Goal: Task Accomplishment & Management: Manage account settings

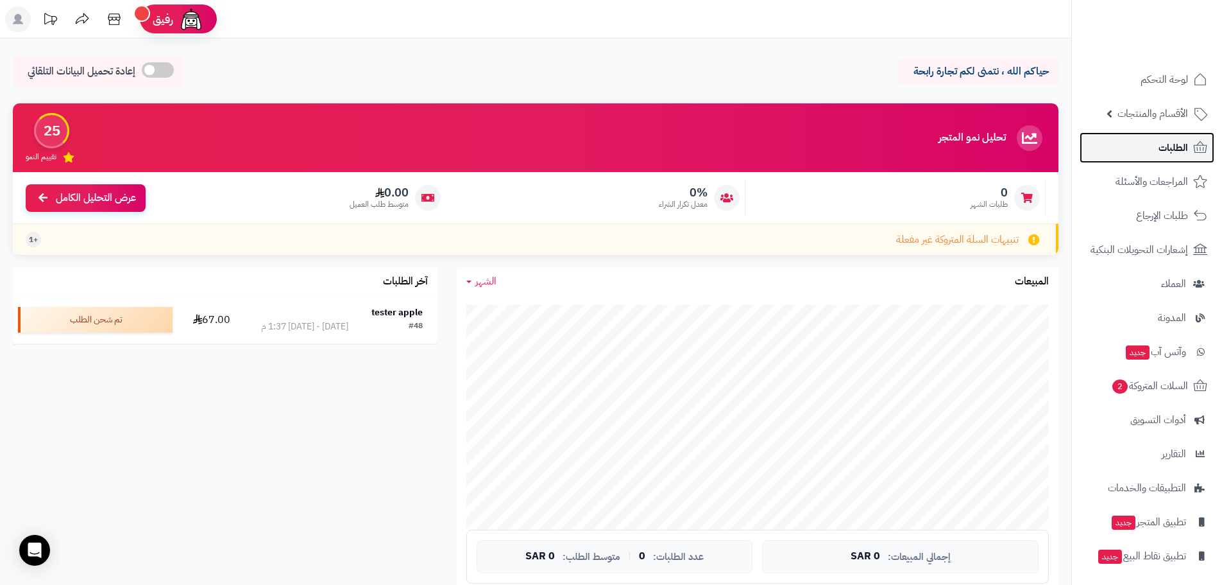
click at [1172, 142] on span "الطلبات" at bounding box center [1174, 148] width 30 height 18
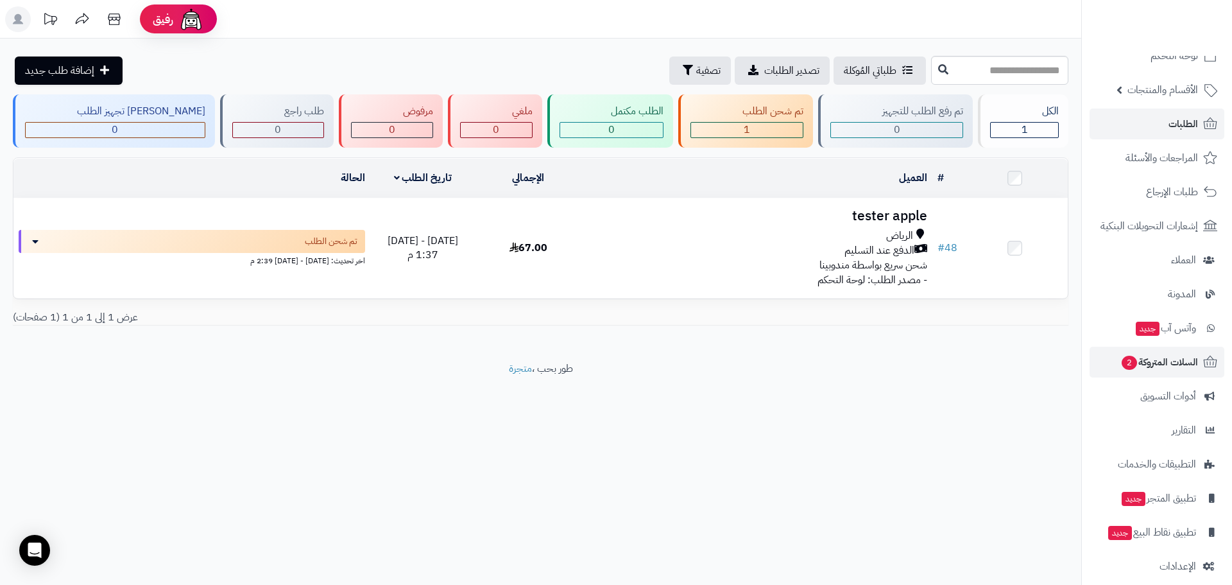
scroll to position [37, 0]
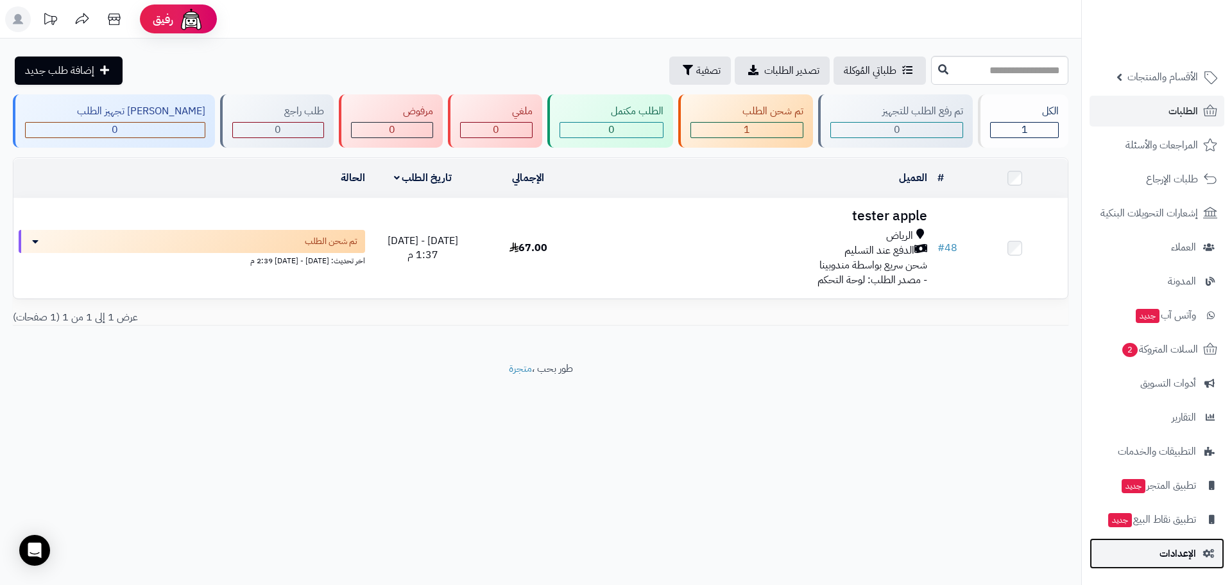
click at [1186, 554] on span "الإعدادات" at bounding box center [1177, 553] width 37 height 18
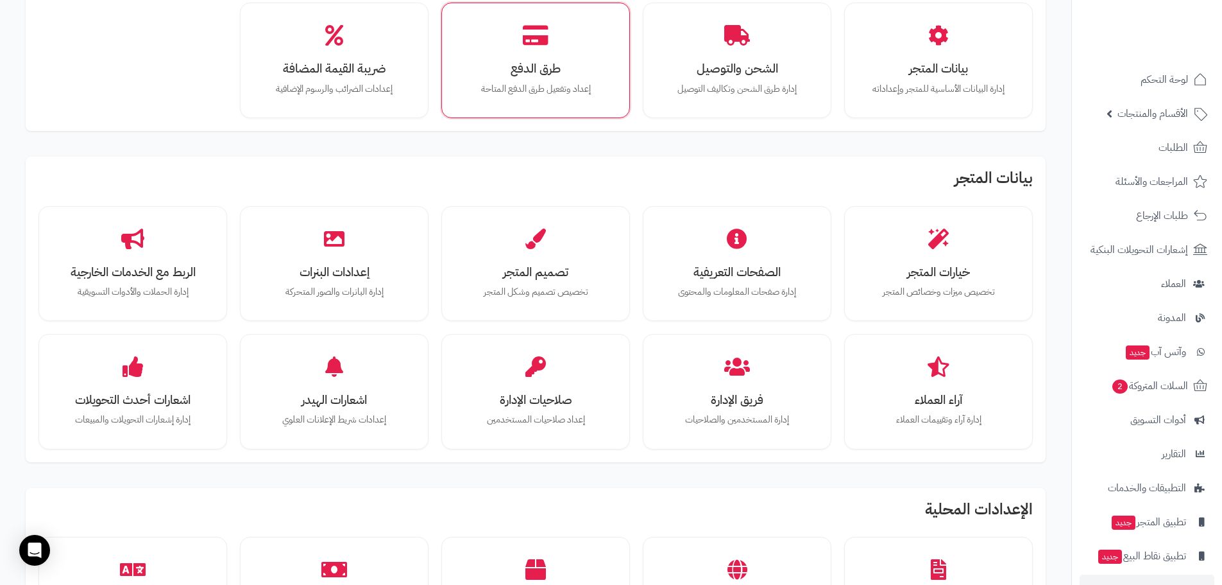
scroll to position [128, 0]
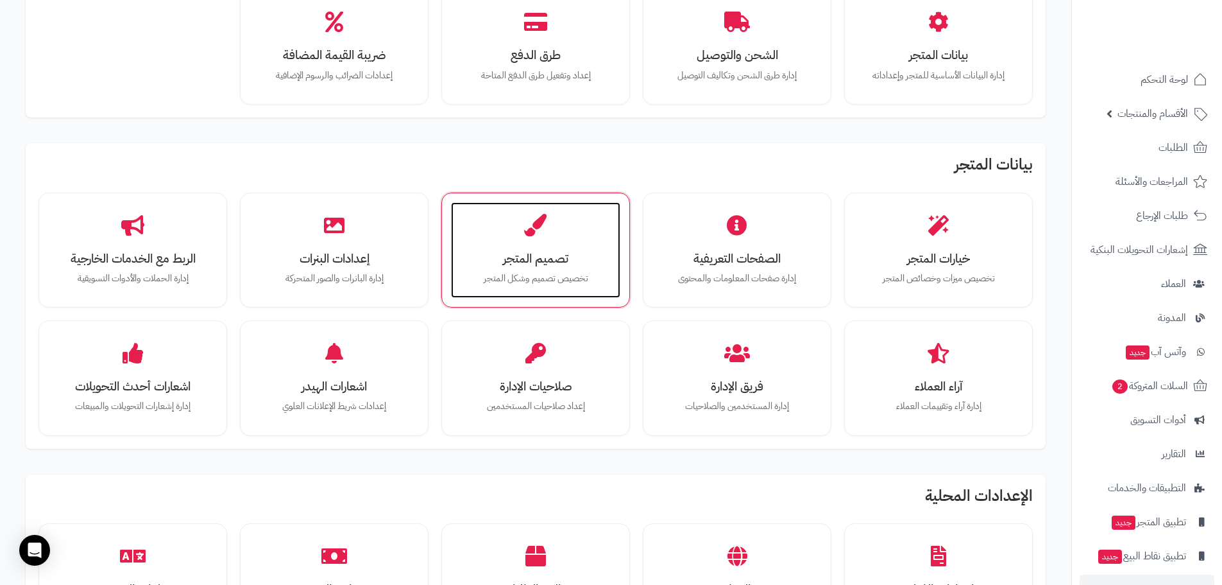
click at [545, 252] on h3 "تصميم المتجر" at bounding box center [536, 258] width 144 height 13
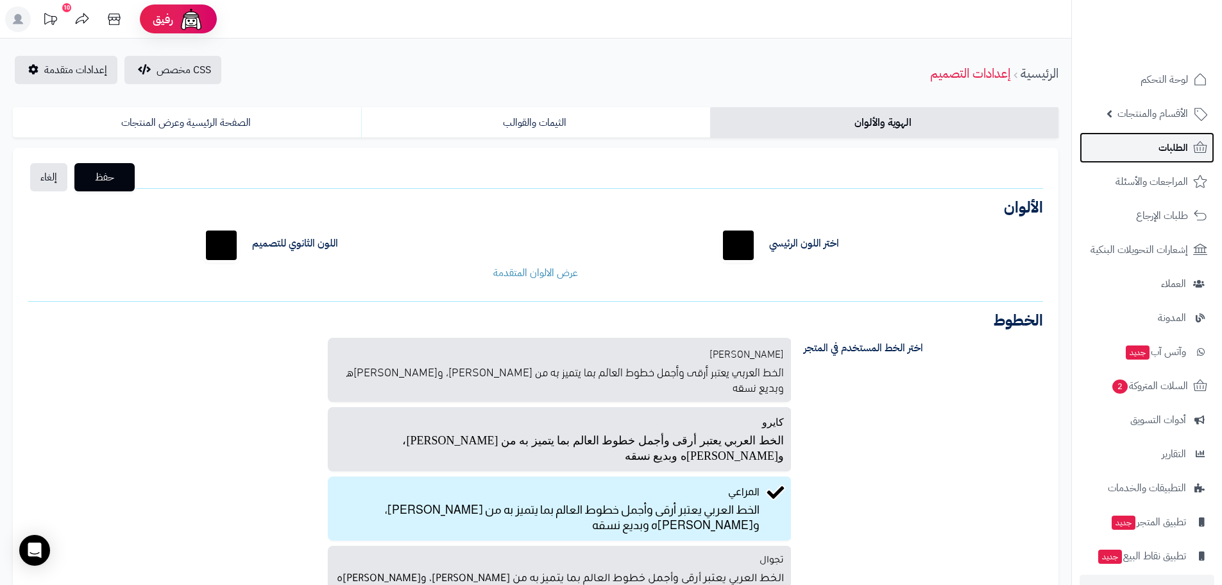
click at [1169, 151] on span "الطلبات" at bounding box center [1174, 148] width 30 height 18
click at [577, 126] on link "الثيمات والقوالب" at bounding box center [535, 122] width 348 height 31
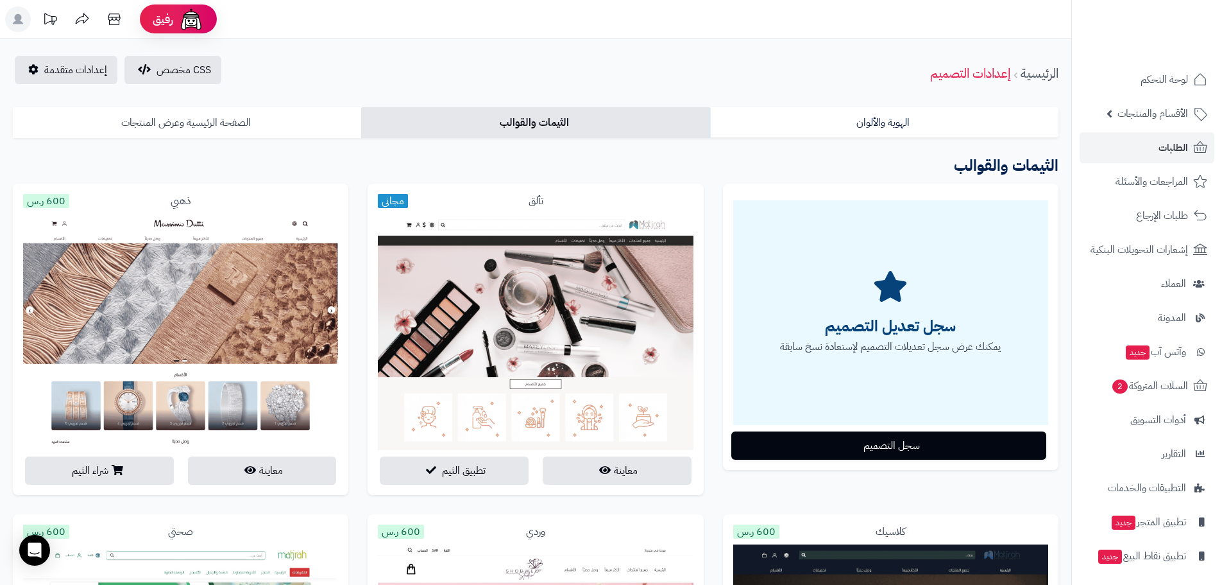
click at [223, 121] on link "الصفحة الرئيسية وعرض المنتجات" at bounding box center [187, 122] width 348 height 31
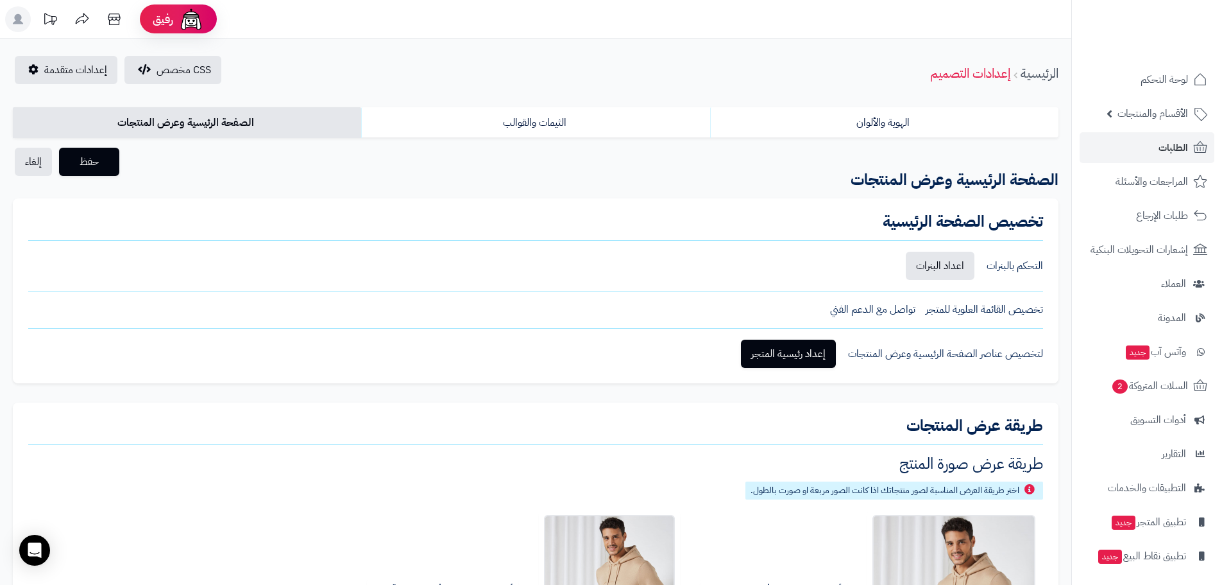
click at [1013, 268] on div "التحكم بالبنرات" at bounding box center [1015, 266] width 56 height 15
click at [953, 261] on link "اعداد البنرات" at bounding box center [940, 266] width 69 height 28
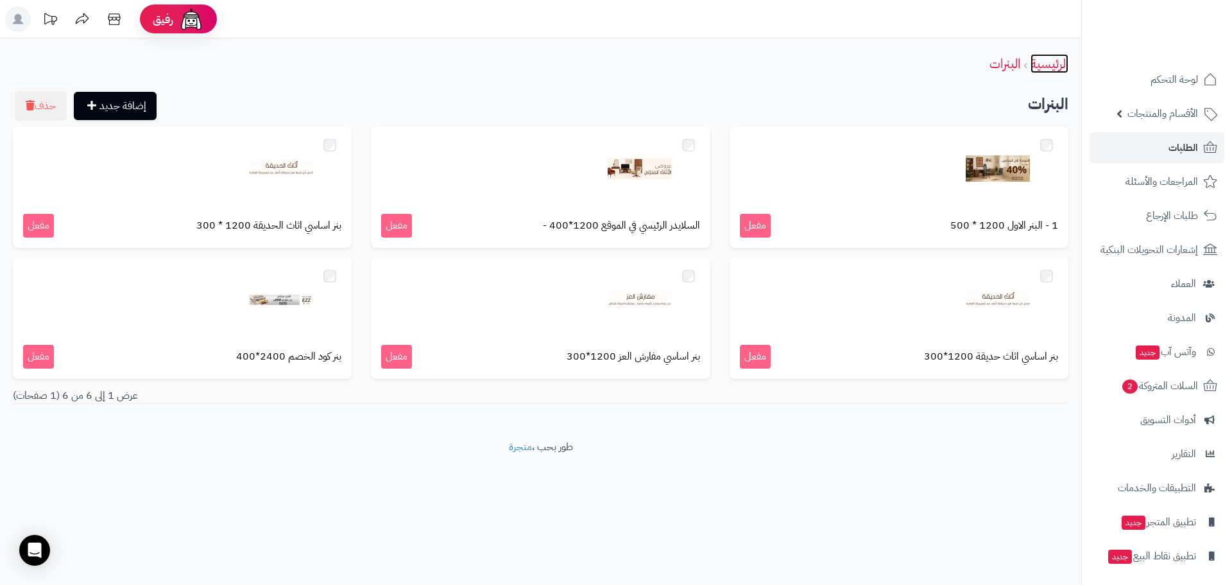
click at [1048, 64] on link "الرئيسية" at bounding box center [1049, 63] width 38 height 19
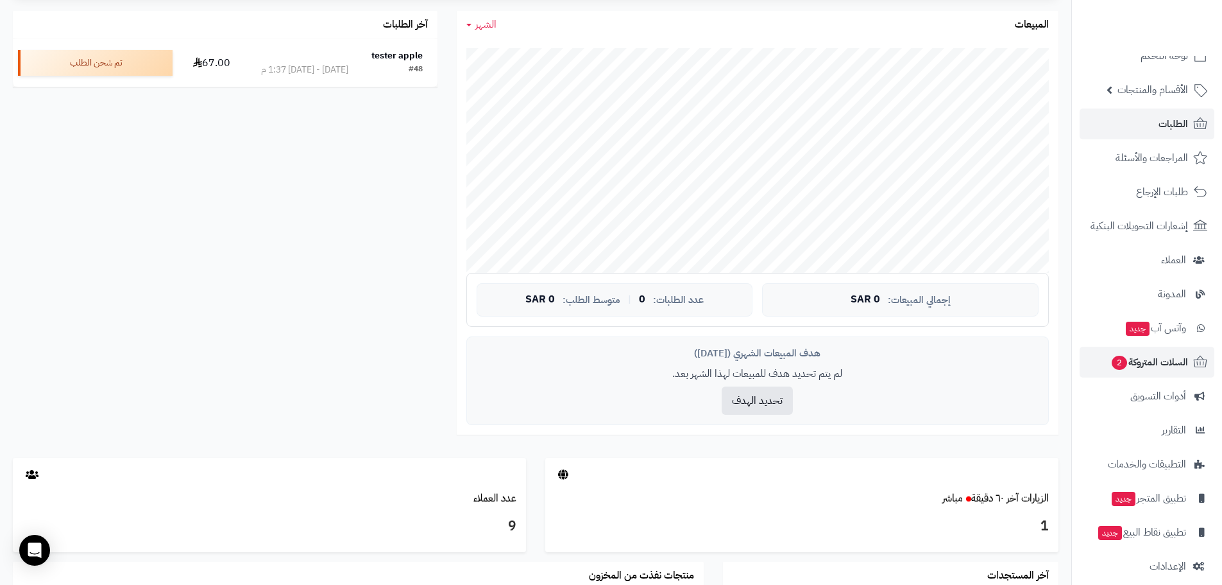
scroll to position [37, 0]
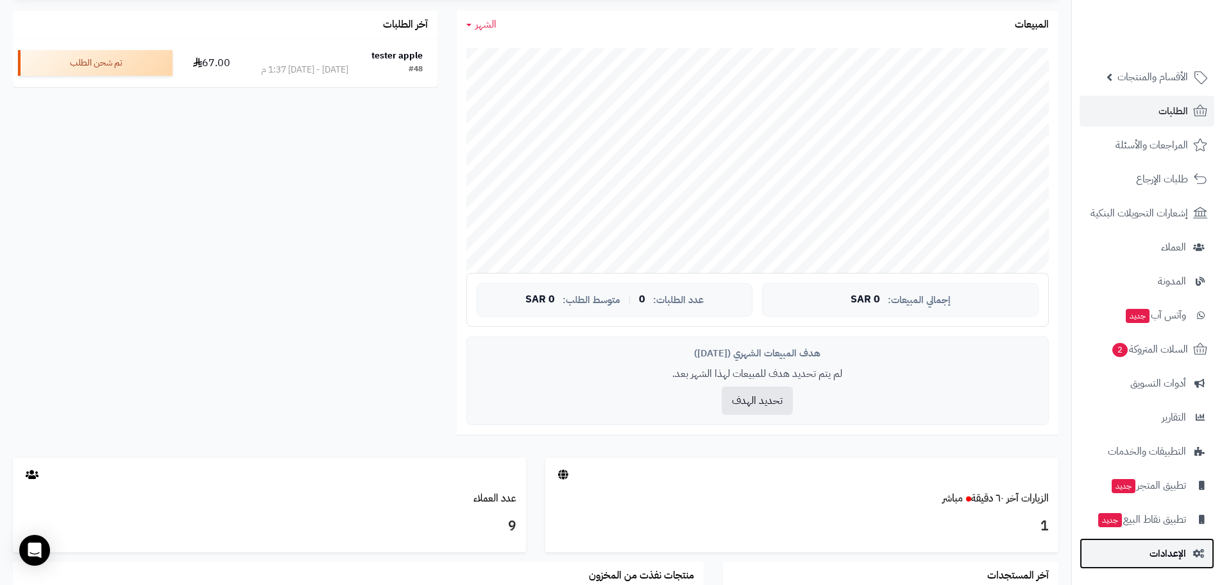
click at [1165, 552] on span "الإعدادات" at bounding box center [1168, 553] width 37 height 18
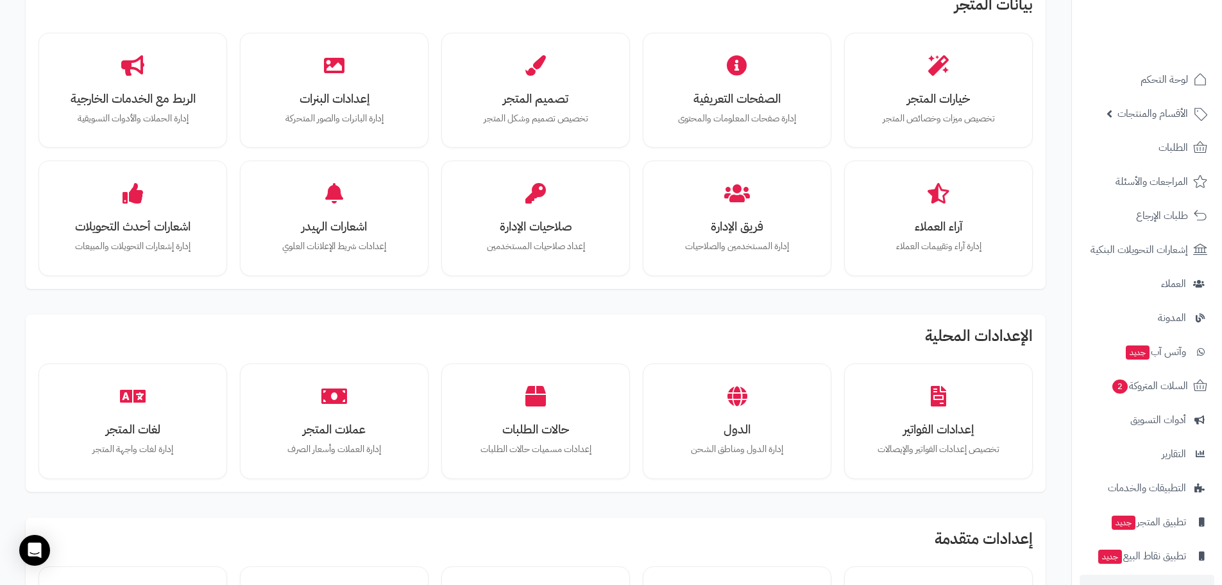
scroll to position [257, 0]
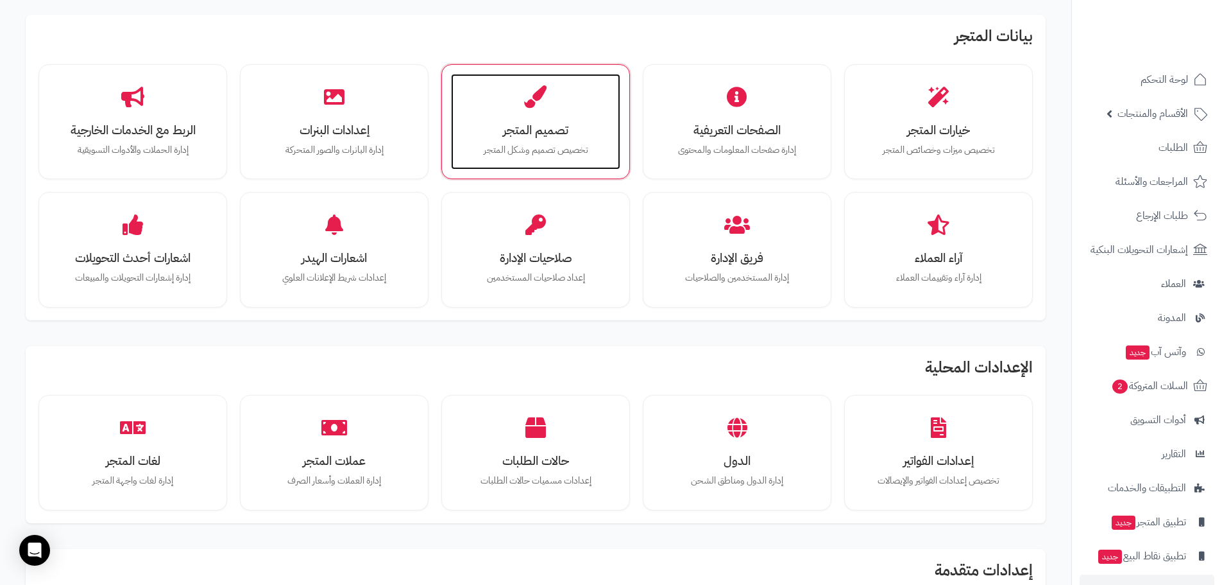
click at [565, 119] on div "تصميم المتجر تخصيص تصميم وشكل المتجر" at bounding box center [535, 122] width 169 height 96
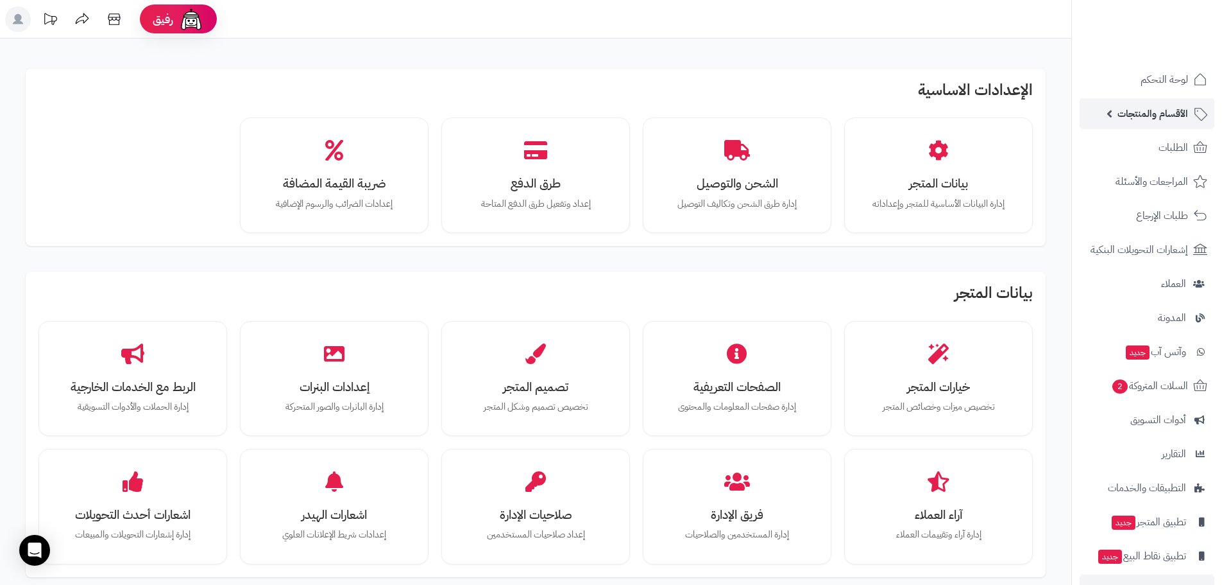
click at [1157, 116] on span "الأقسام والمنتجات" at bounding box center [1153, 114] width 71 height 18
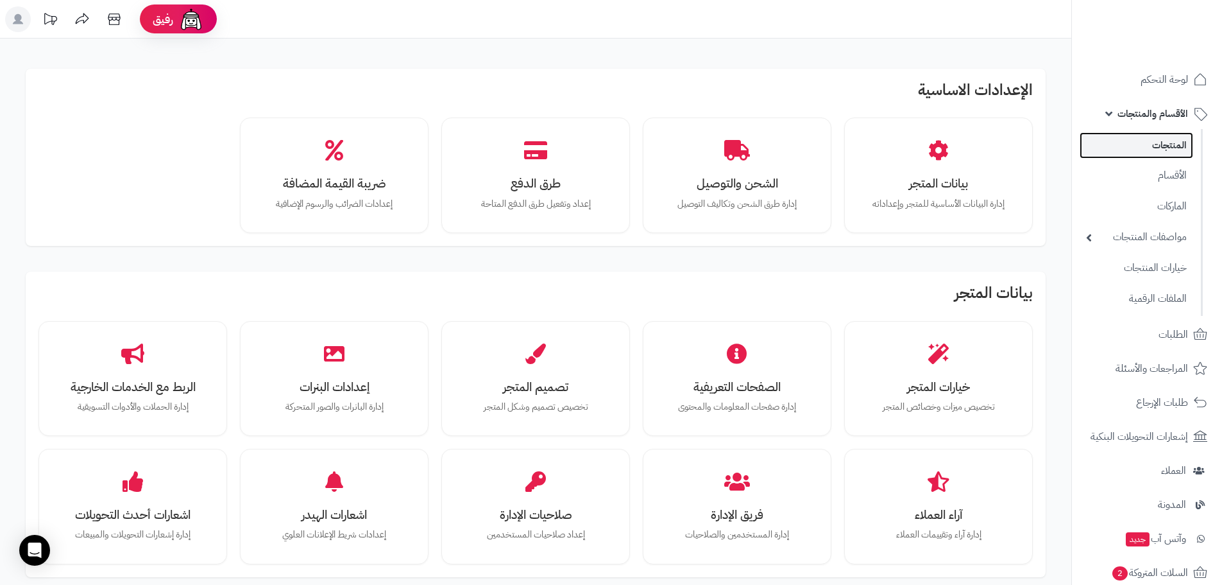
click at [1161, 146] on link "المنتجات" at bounding box center [1137, 145] width 114 height 26
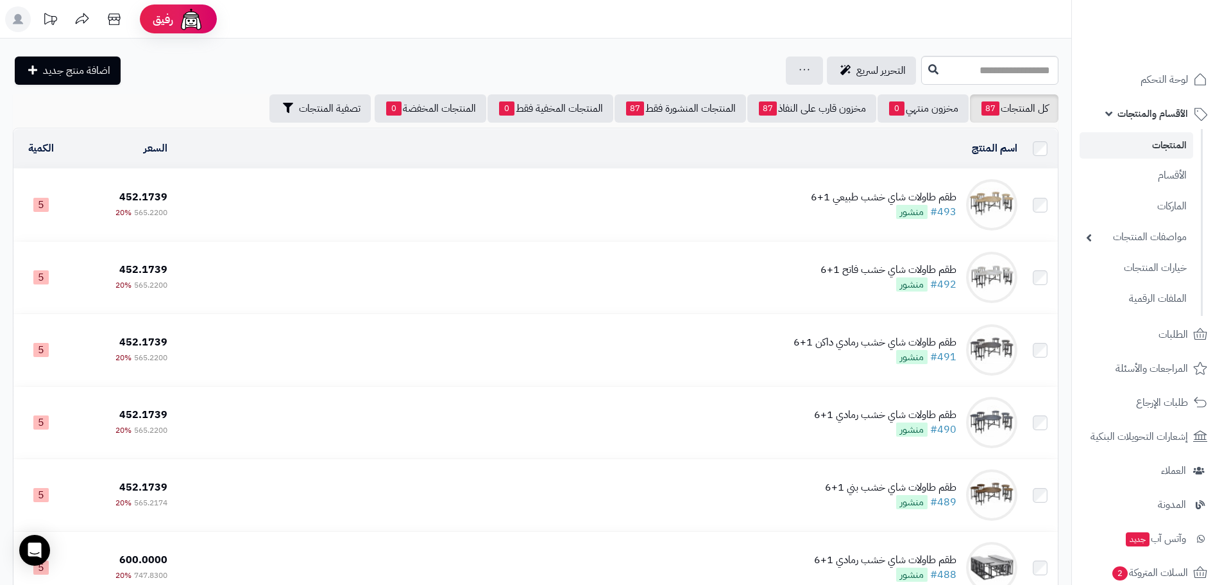
click at [760, 213] on td "طقم طاولات شاي خشب طبيعي 1+6 #493 منشور" at bounding box center [598, 205] width 850 height 72
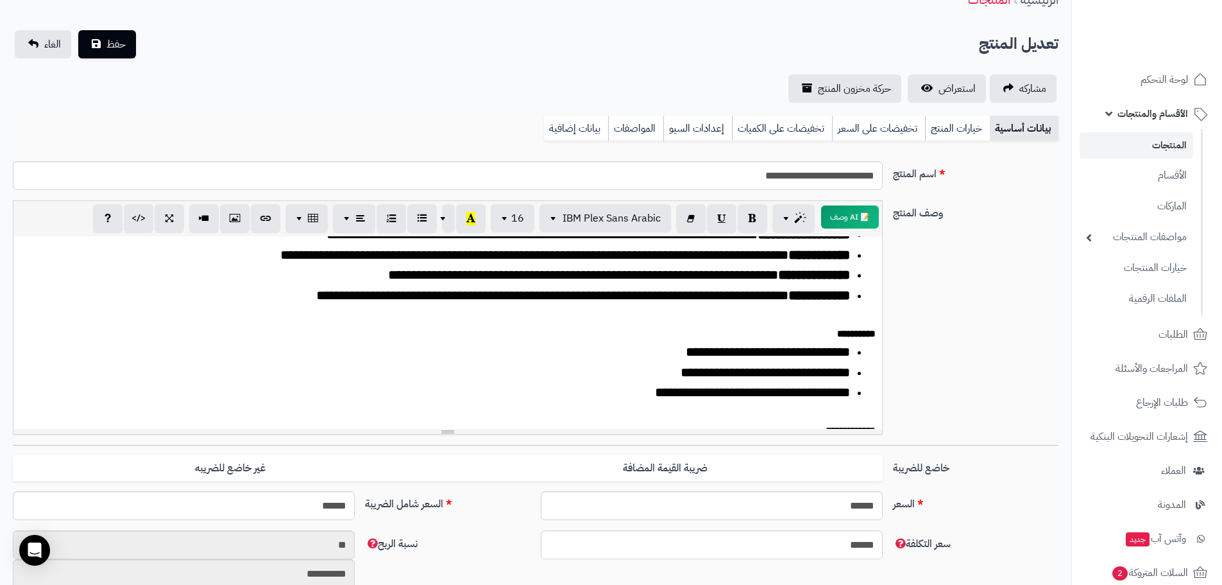
scroll to position [128, 0]
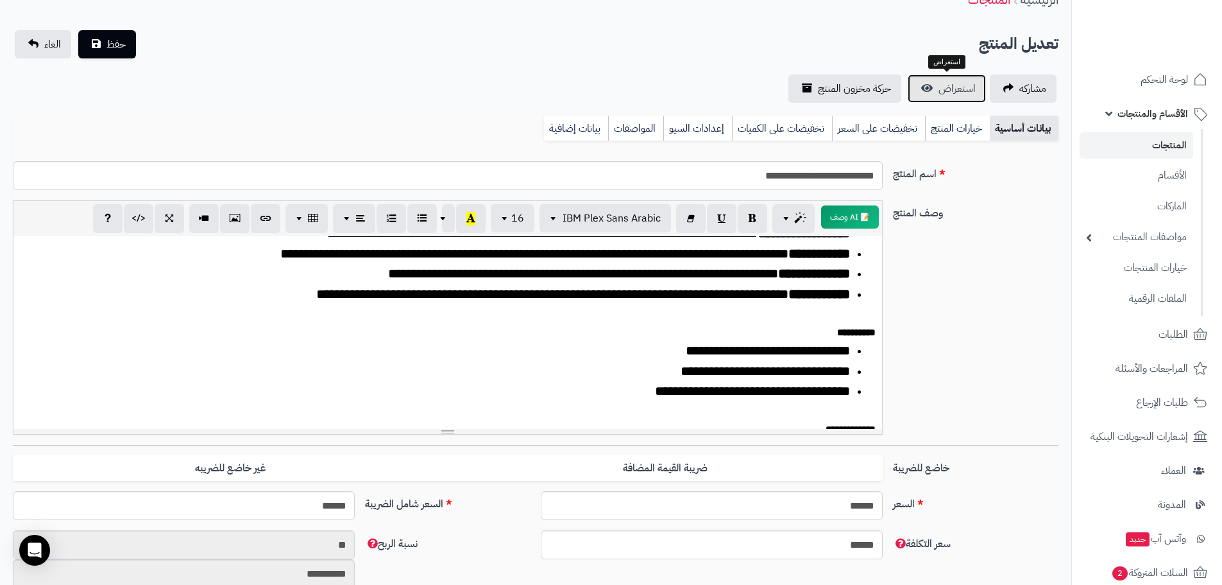
click at [961, 87] on span "استعراض" at bounding box center [957, 88] width 37 height 15
